Goal: Obtain resource: Obtain resource

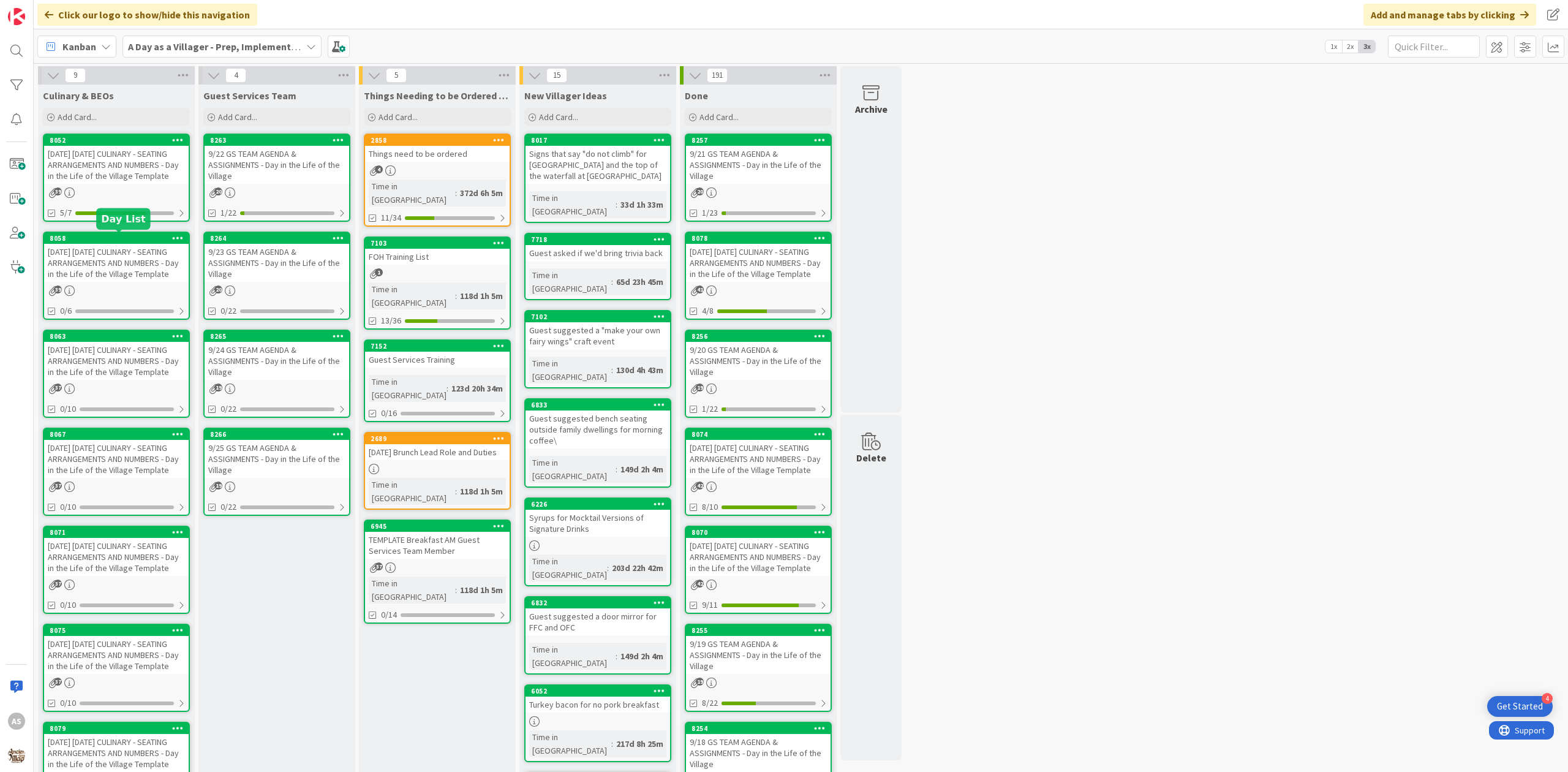
click at [94, 236] on div "8058" at bounding box center [119, 238] width 139 height 8
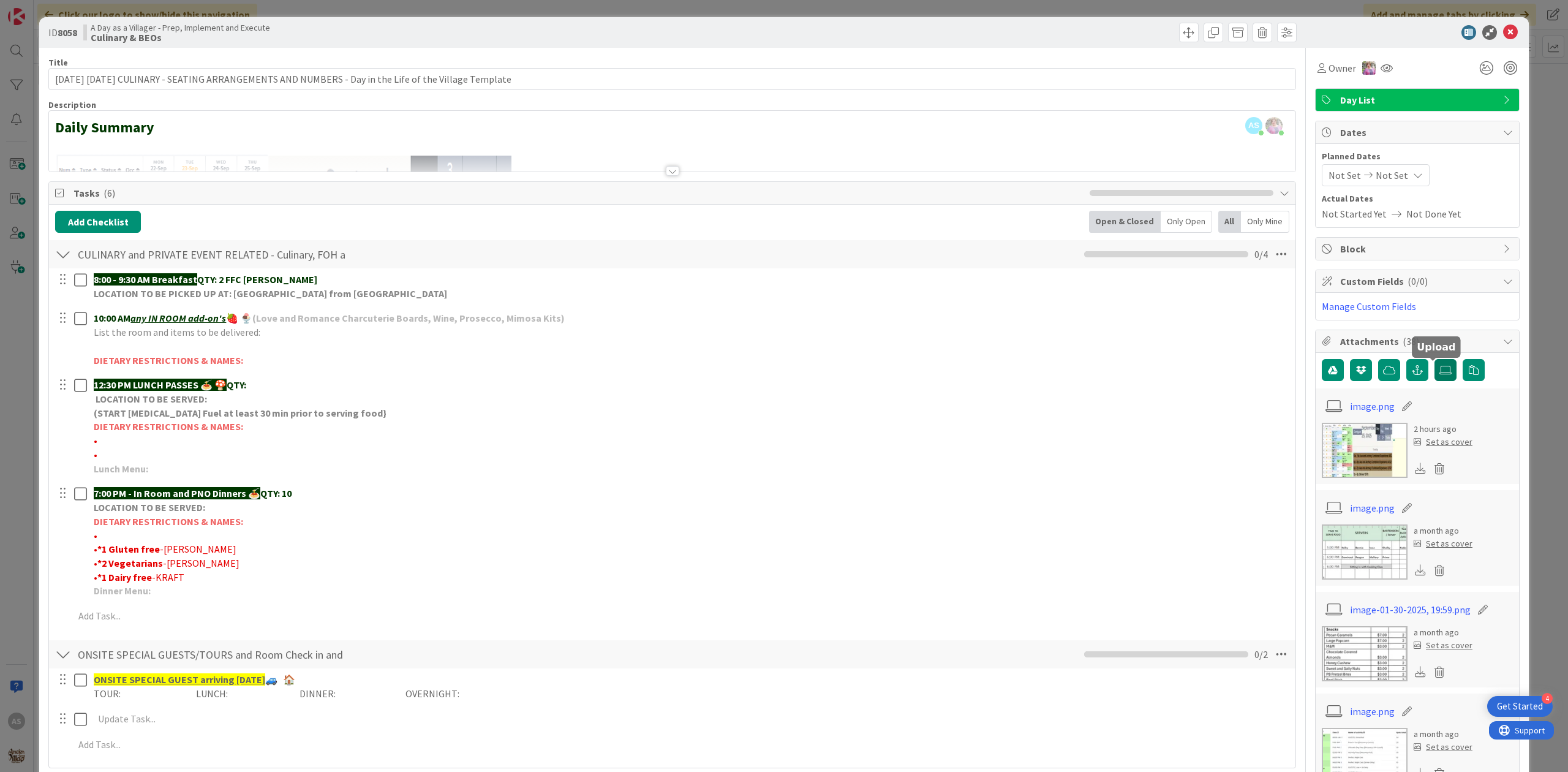
click at [1440, 373] on icon at bounding box center [1445, 370] width 12 height 9
click at [1434, 359] on input "file" at bounding box center [1434, 359] width 0 height 0
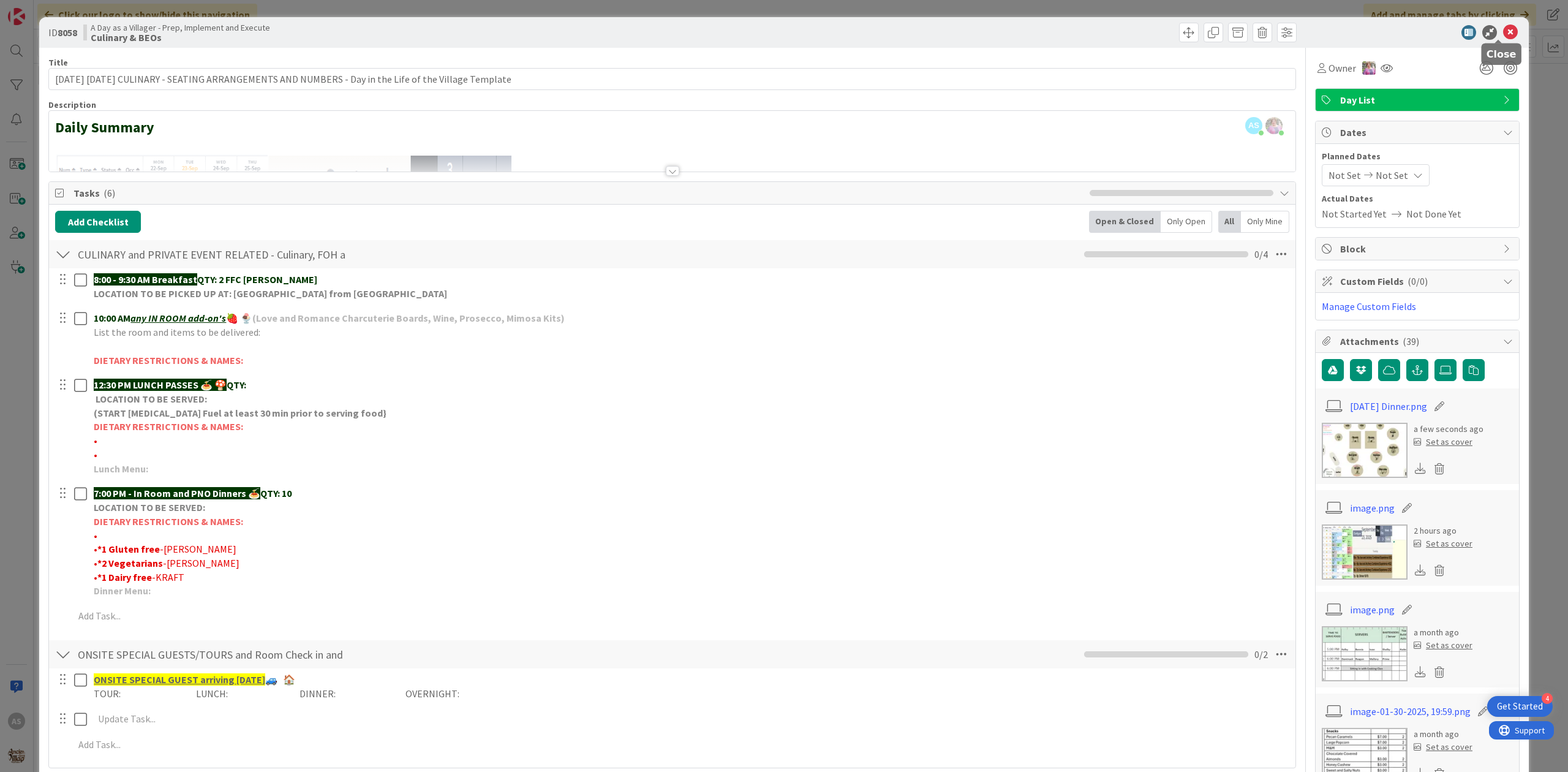
click at [1503, 35] on icon at bounding box center [1511, 33] width 15 height 15
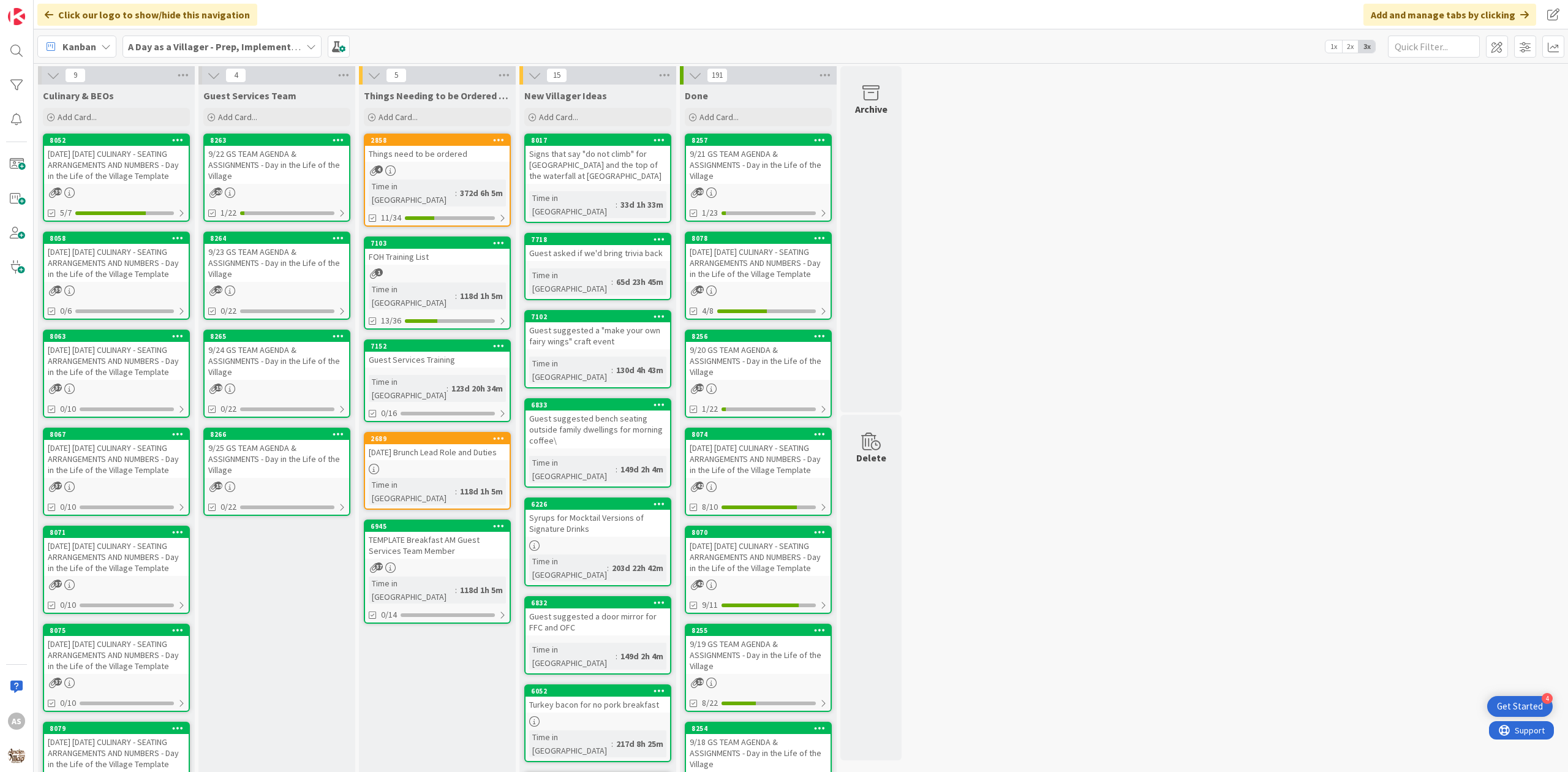
click at [109, 343] on div "[DATE] [DATE] CULINARY - SEATING ARRANGEMENTS AND NUMBERS - Day in the Life of …" at bounding box center [116, 360] width 145 height 38
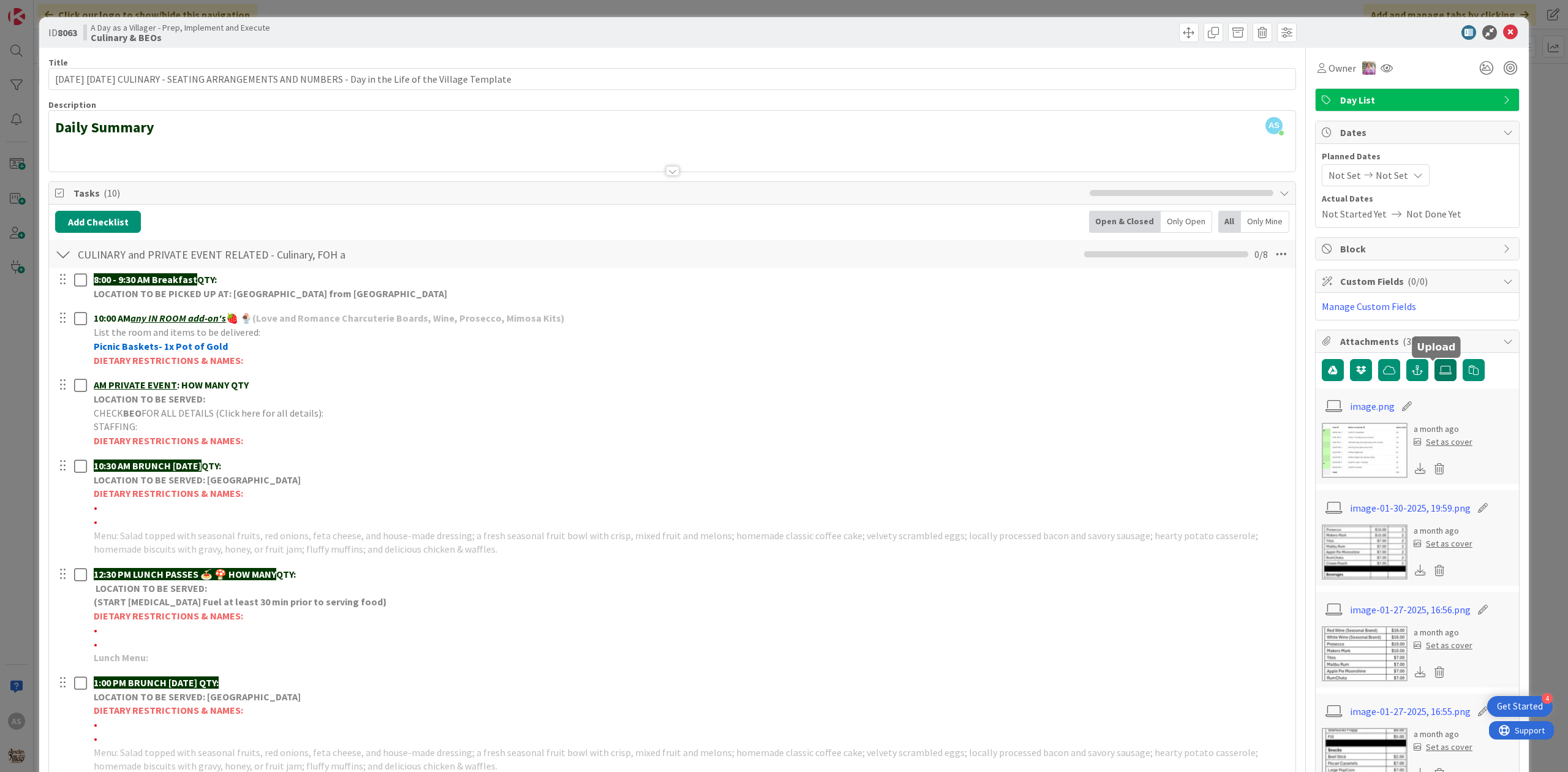
click at [1440, 370] on icon at bounding box center [1445, 370] width 12 height 9
click at [1434, 359] on input "file" at bounding box center [1434, 359] width 0 height 0
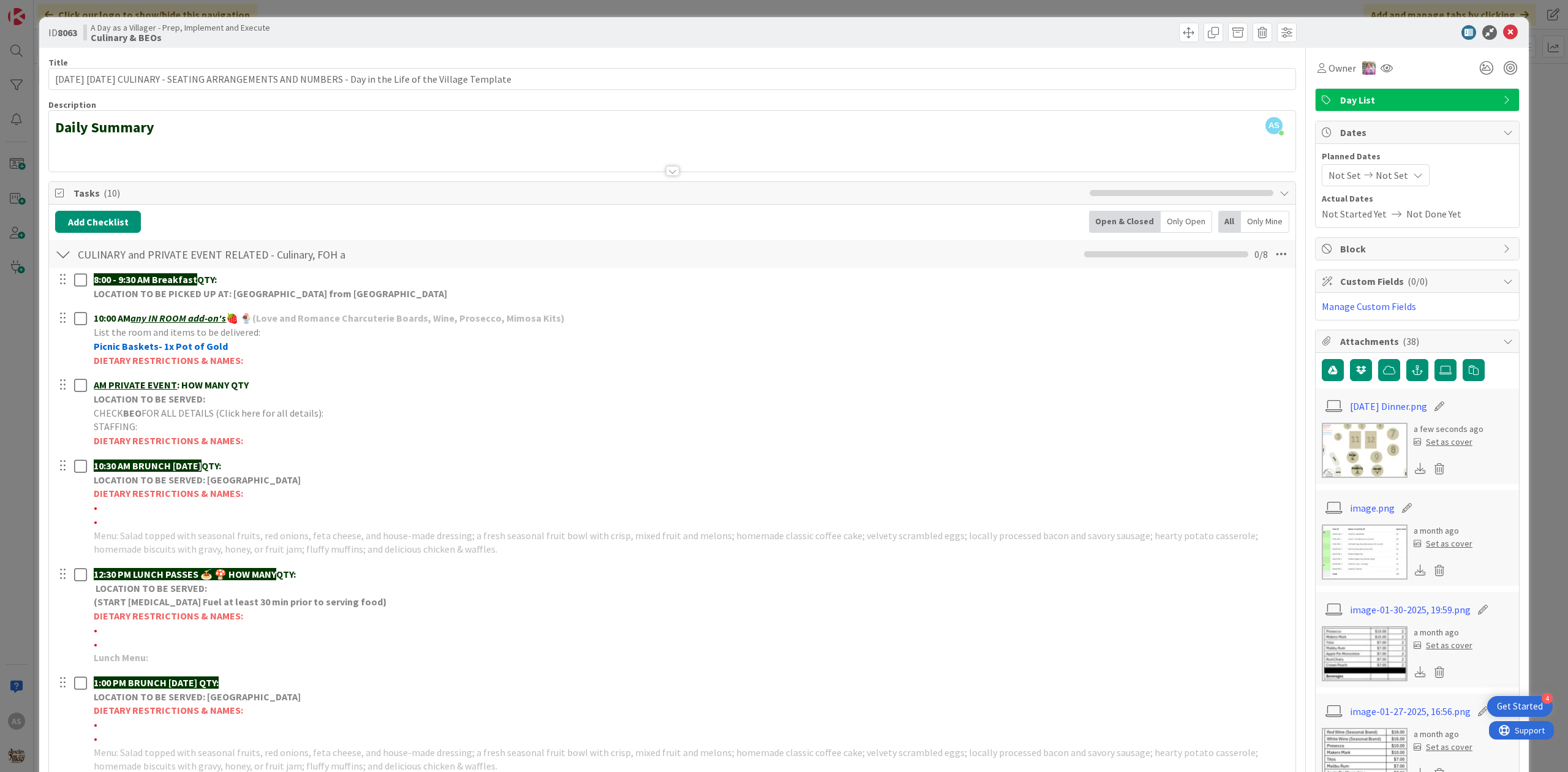
click at [1488, 45] on div "ID 8063 A Day as a Villager - Prep, Implement and Execute Culinary & BEOs" at bounding box center [784, 32] width 1489 height 31
click at [1503, 27] on icon at bounding box center [1511, 33] width 15 height 15
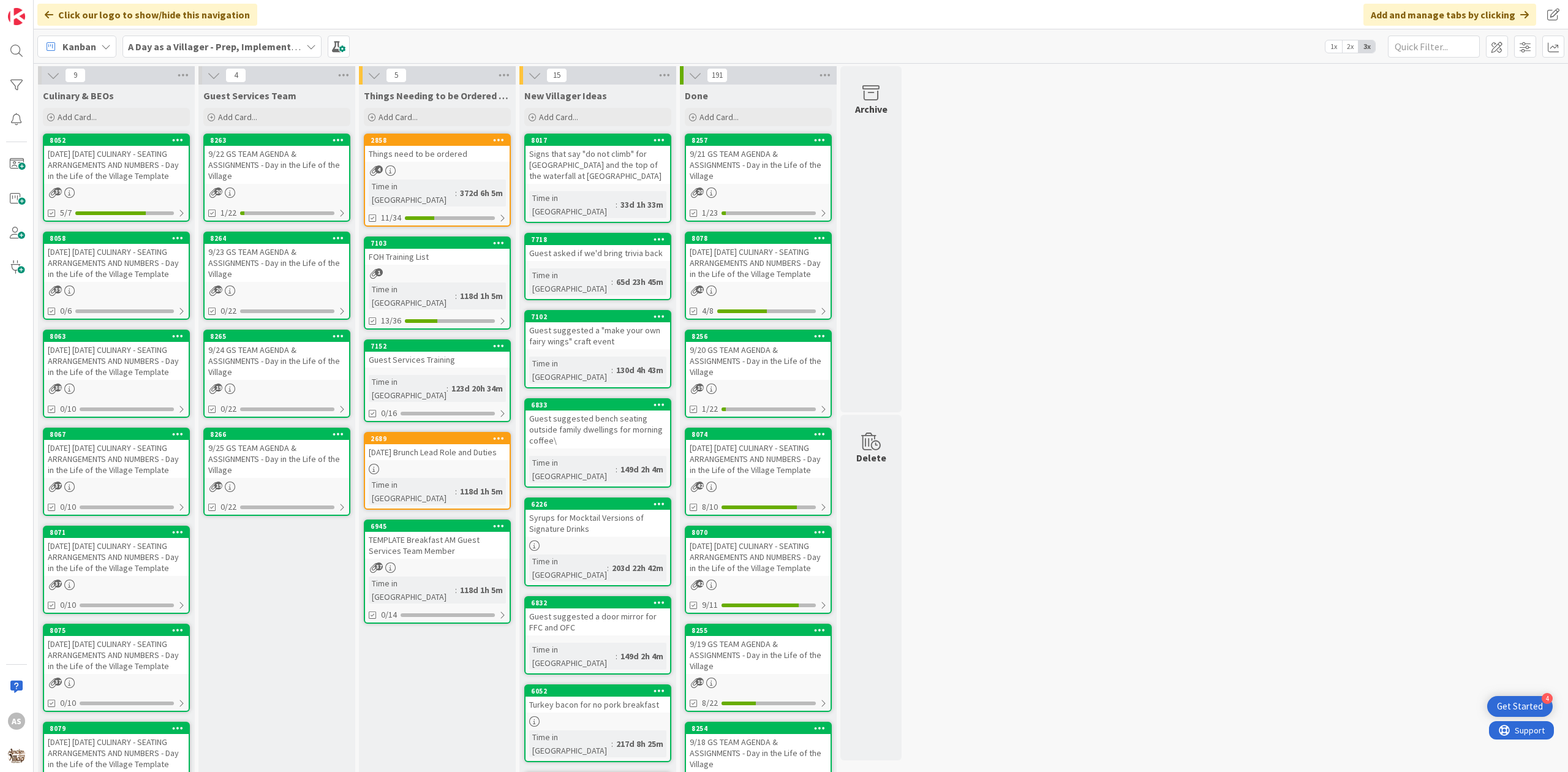
click at [89, 277] on div "[DATE] [DATE] CULINARY - SEATING ARRANGEMENTS AND NUMBERS - Day in the Life of …" at bounding box center [116, 263] width 145 height 38
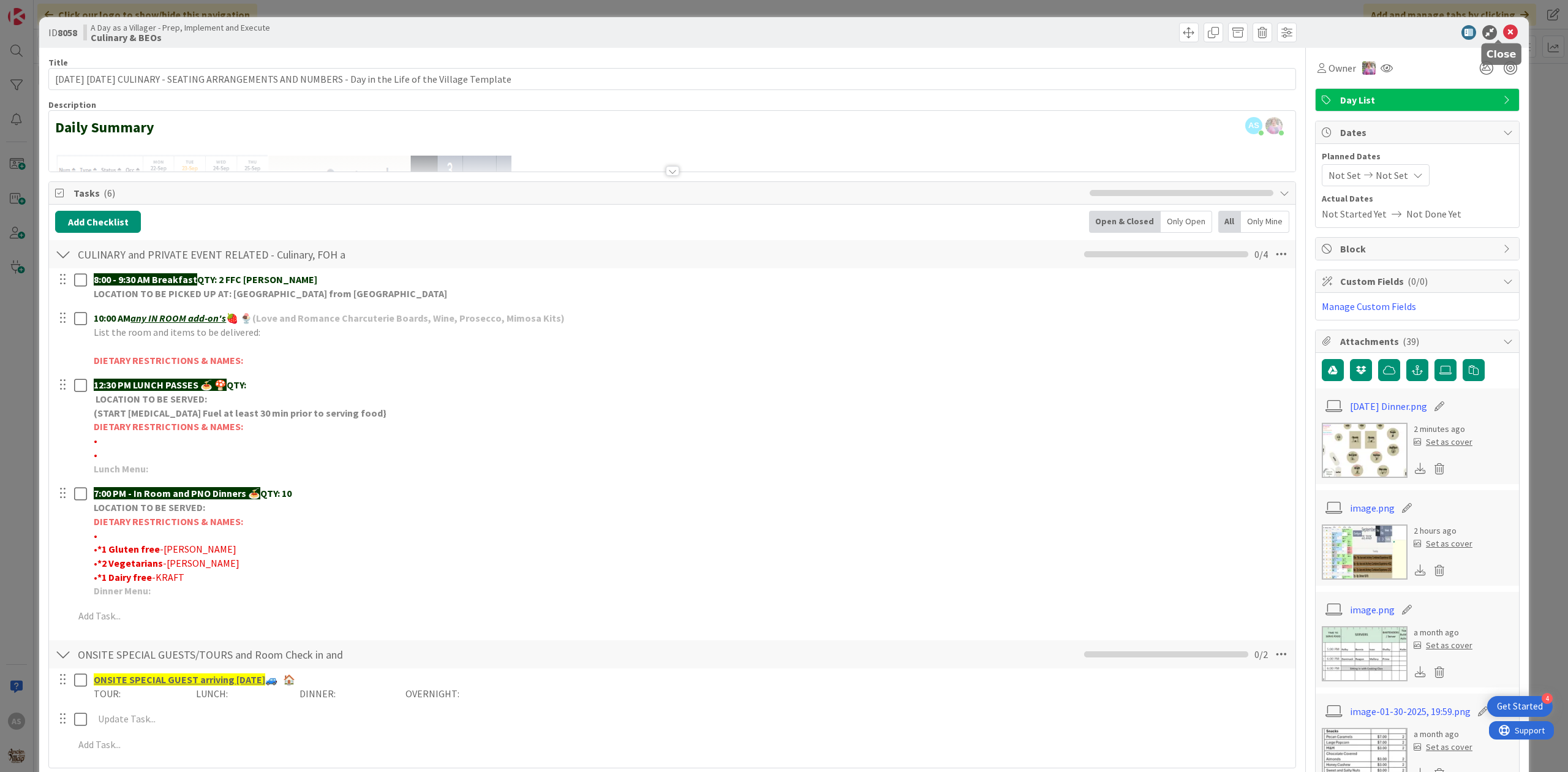
click at [1503, 32] on icon at bounding box center [1511, 33] width 15 height 15
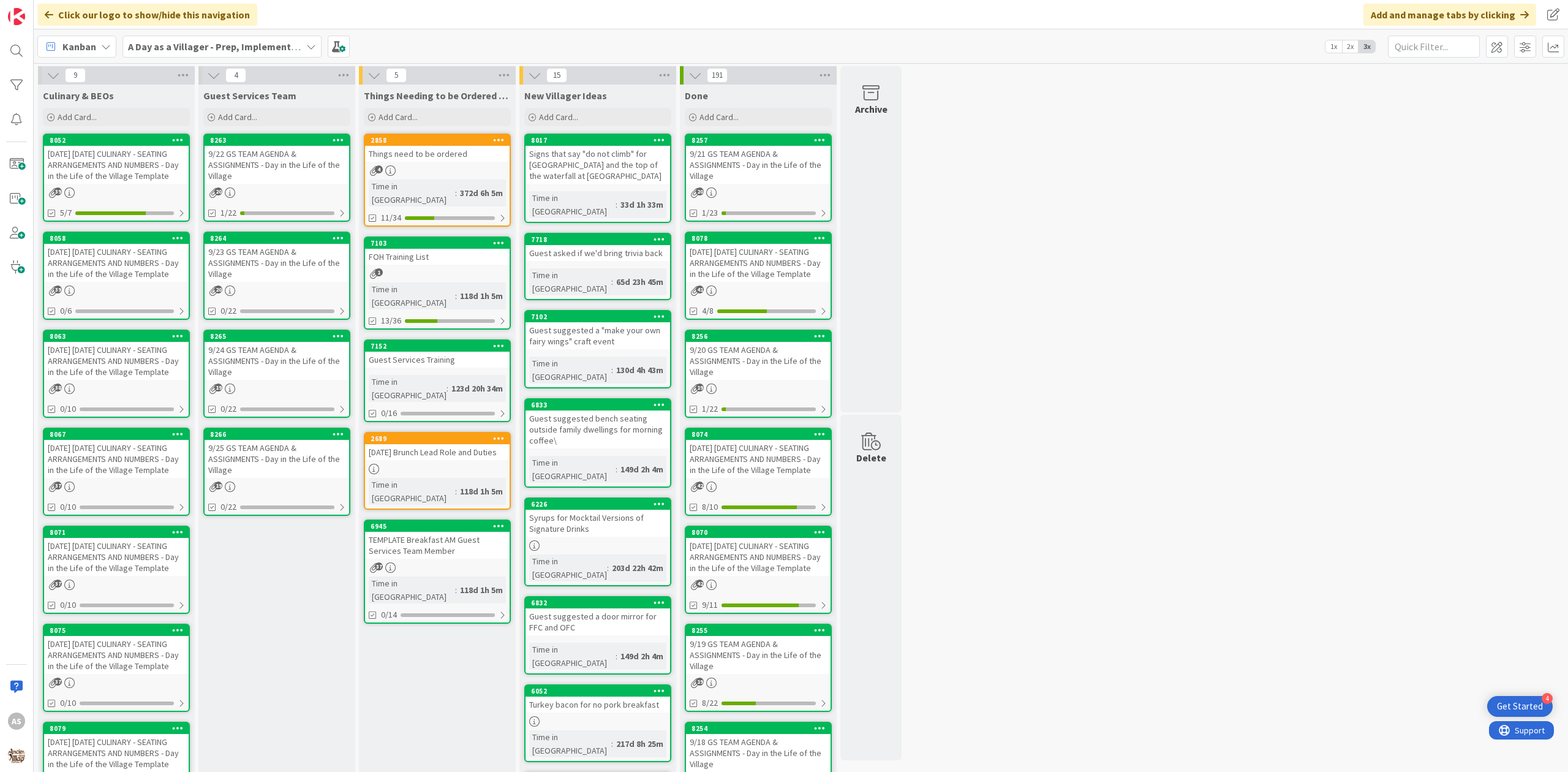
click at [134, 163] on div "[DATE] [DATE] CULINARY - SEATING ARRANGEMENTS AND NUMBERS - Day in the Life of …" at bounding box center [116, 165] width 145 height 38
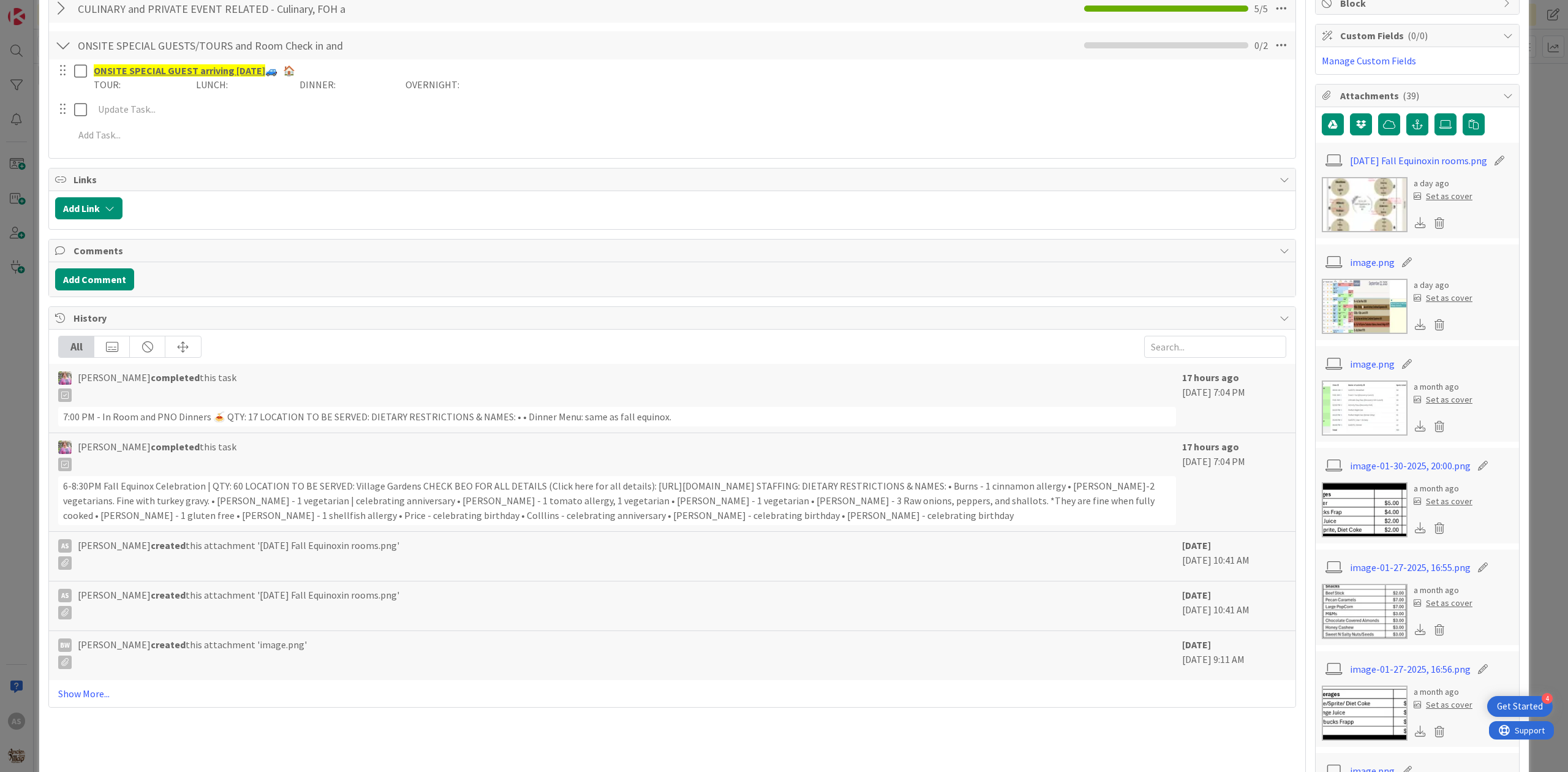
scroll to position [81, 0]
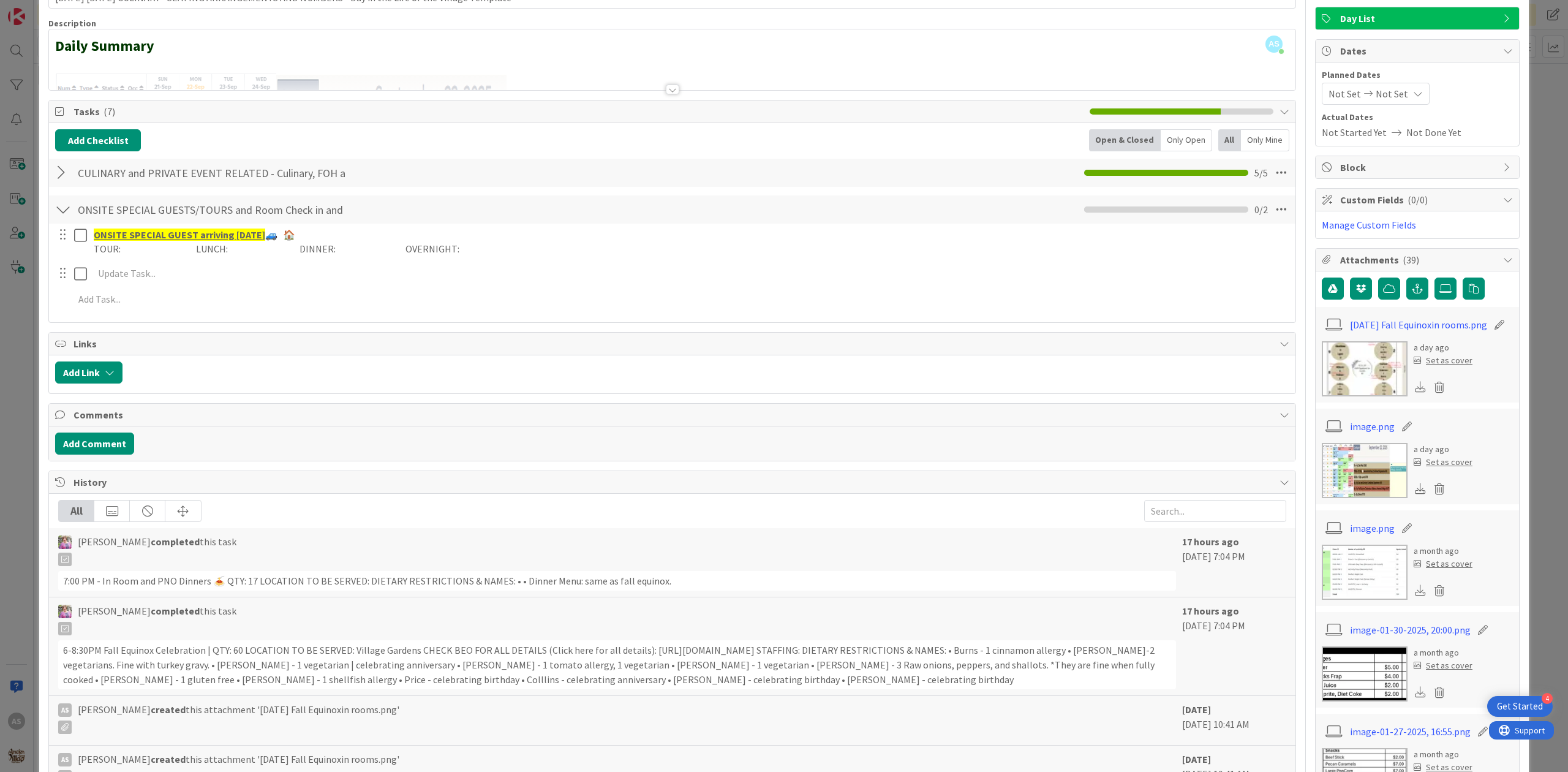
click at [68, 211] on div at bounding box center [63, 210] width 16 height 22
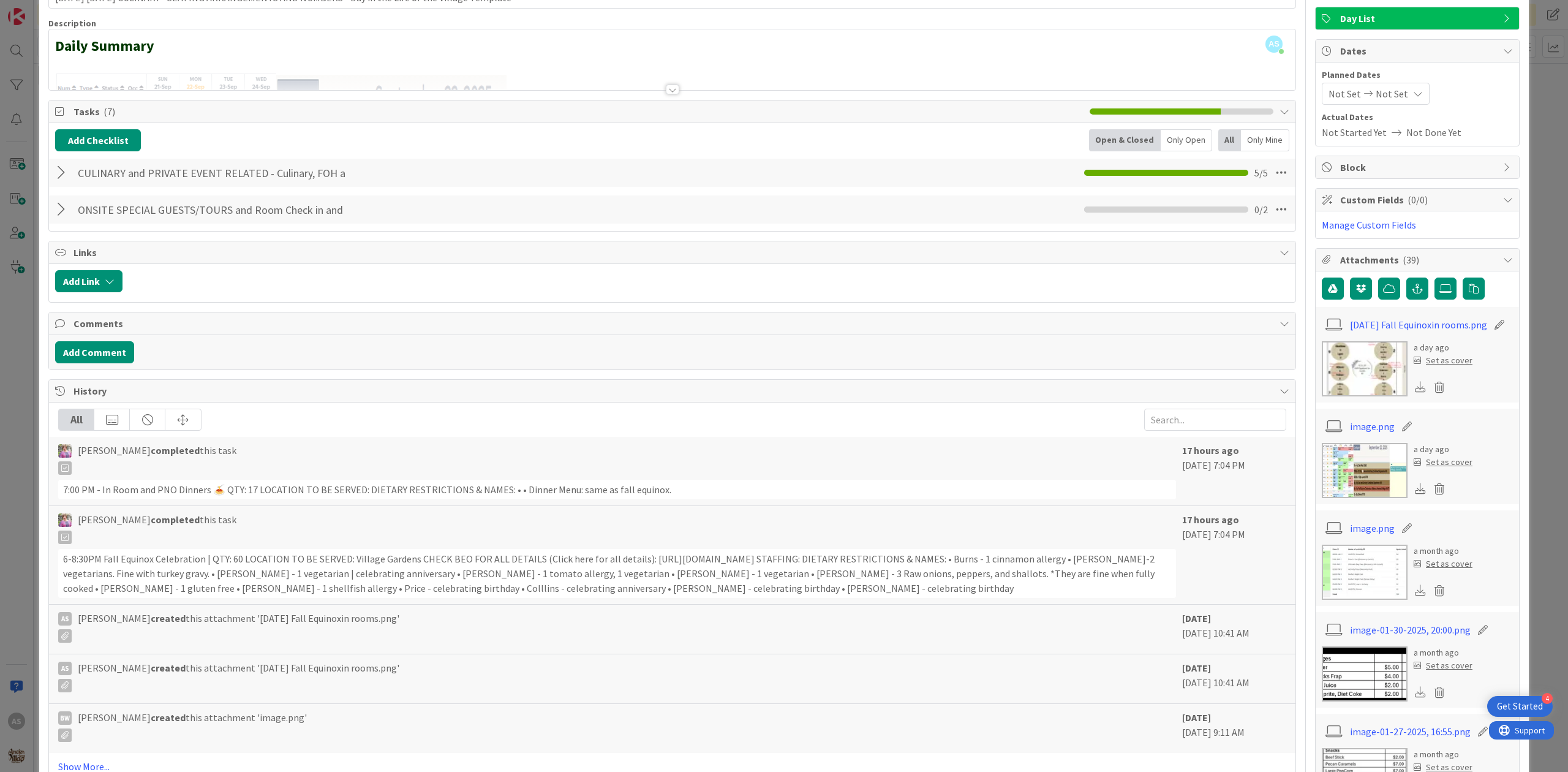
click at [71, 170] on div "CULINARY and PRIVATE EVENT RELATED - Culinary, FOH and GS Team including BEOs C…" at bounding box center [672, 173] width 1246 height 28
click at [51, 169] on div "CULINARY and PRIVATE EVENT RELATED - Culinary, FOH and GS Team including BEOs C…" at bounding box center [672, 173] width 1246 height 28
click at [59, 172] on div at bounding box center [63, 173] width 16 height 22
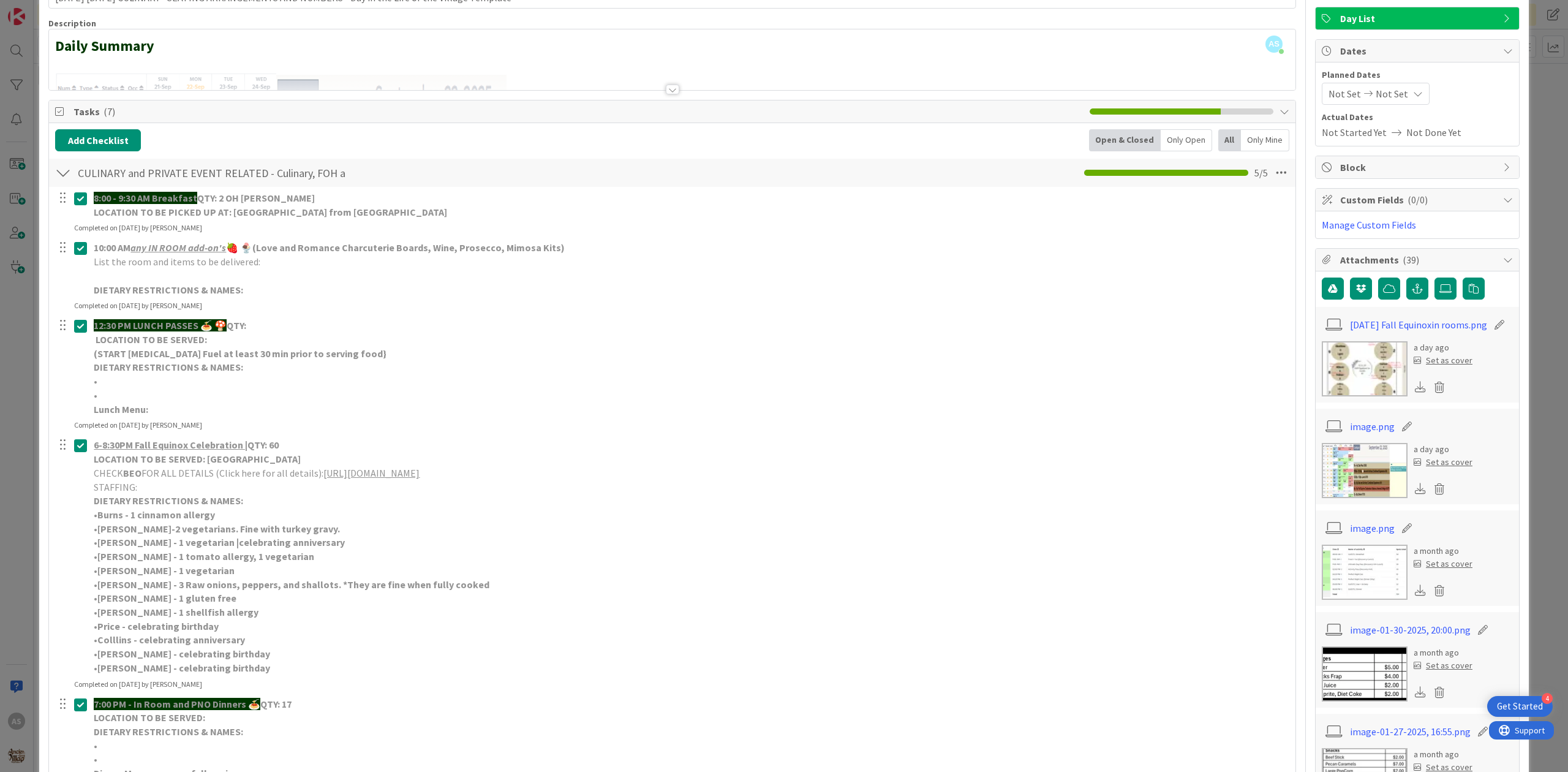
scroll to position [163, 0]
